Goal: Information Seeking & Learning: Learn about a topic

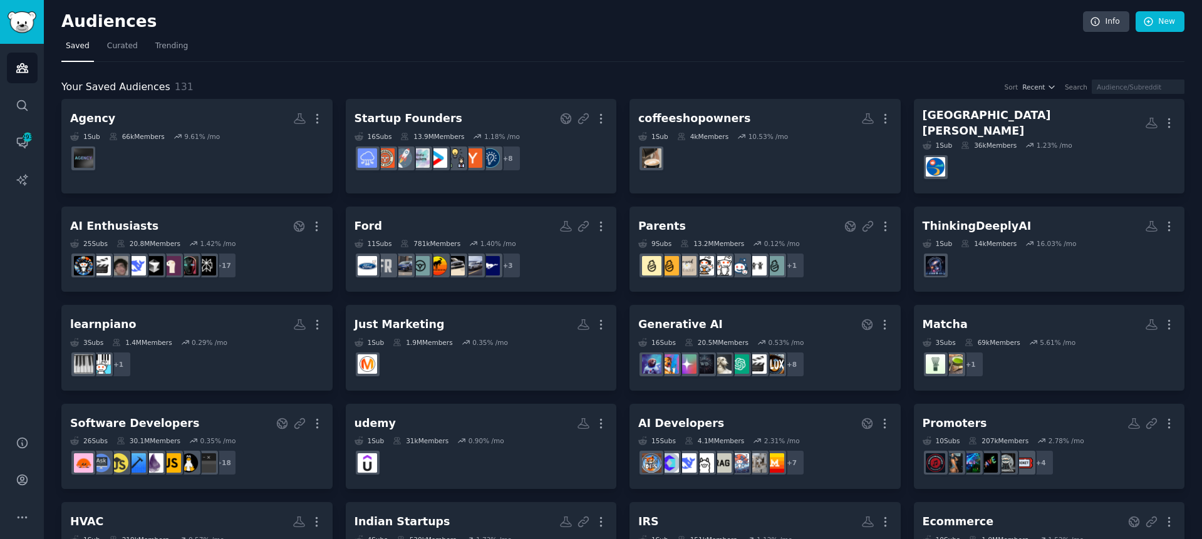
click at [660, 34] on div "Audiences Info New" at bounding box center [622, 24] width 1123 height 26
click at [28, 439] on link "Help" at bounding box center [22, 443] width 31 height 31
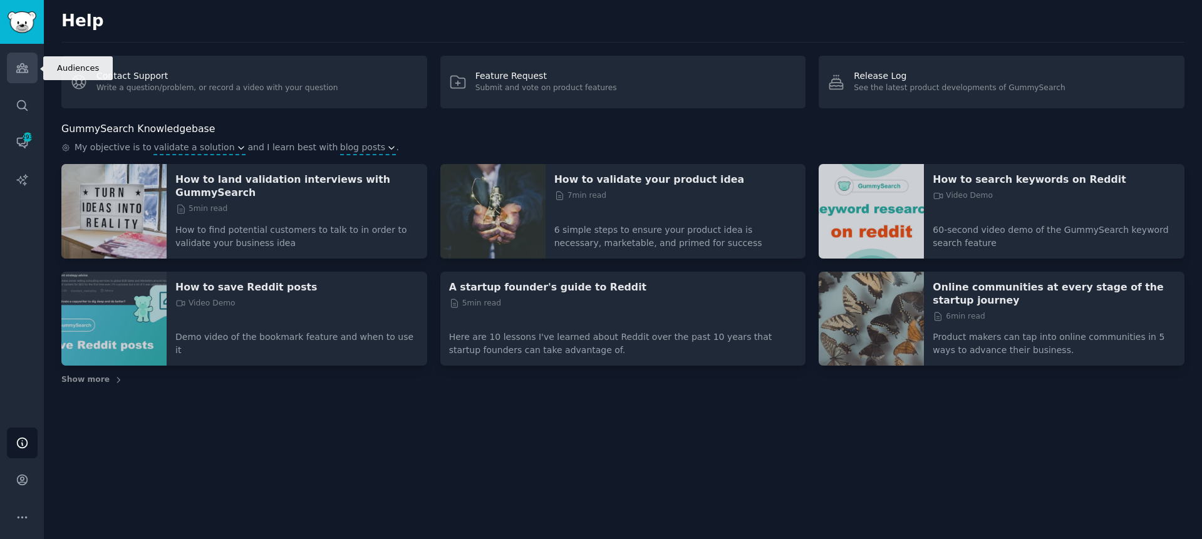
click at [19, 56] on link "Audiences" at bounding box center [22, 68] width 31 height 31
